Goal: Task Accomplishment & Management: Manage account settings

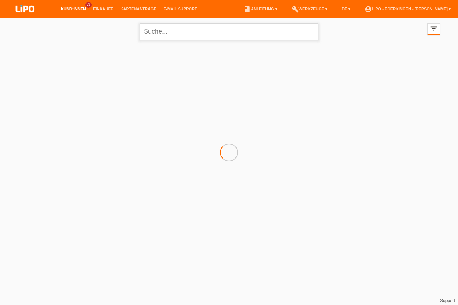
click at [189, 33] on input "text" at bounding box center [228, 31] width 179 height 17
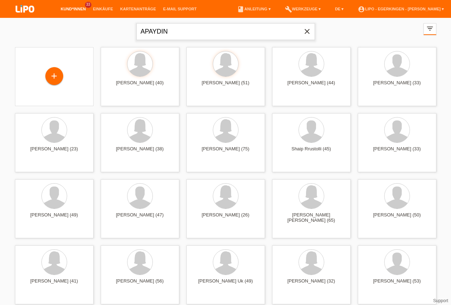
type input "APAYDIN"
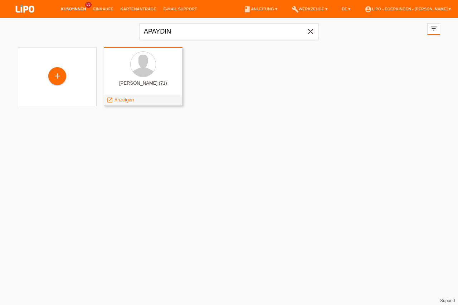
click at [154, 74] on div at bounding box center [142, 64] width 67 height 27
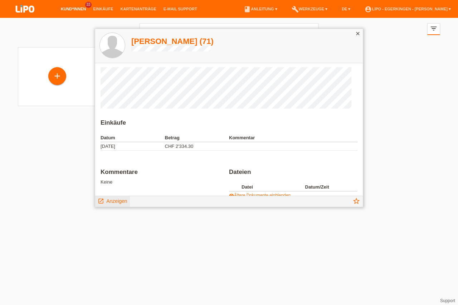
click at [119, 203] on span "Anzeigen" at bounding box center [116, 201] width 21 height 6
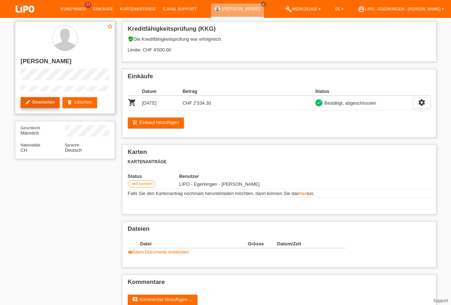
click at [40, 102] on link "edit Bearbeiten" at bounding box center [40, 102] width 39 height 11
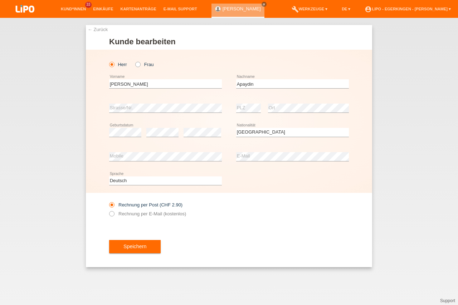
select select "CH"
